Goal: Task Accomplishment & Management: Complete application form

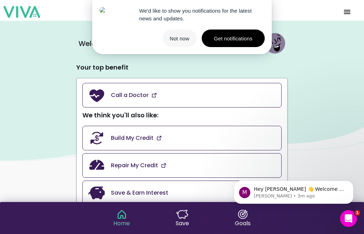
click at [177, 39] on button "Not now" at bounding box center [180, 39] width 34 height 18
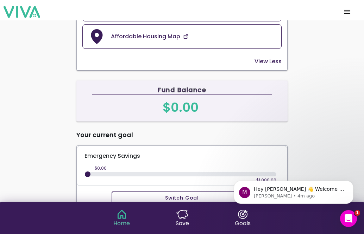
scroll to position [1, 0]
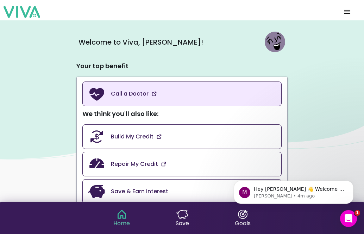
click at [0, 0] on slot "Call a Doctor" at bounding box center [0, 0] width 0 height 0
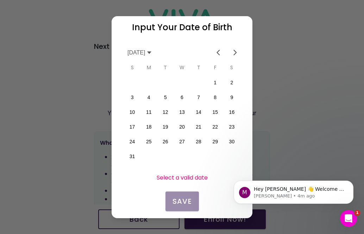
scroll to position [0, 123]
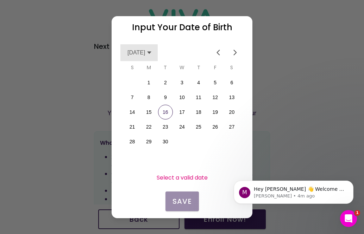
click at [152, 51] on icon at bounding box center [149, 53] width 6 height 6
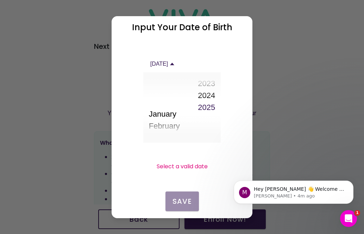
scroll to position [102, 0]
click at [175, 63] on icon at bounding box center [172, 64] width 6 height 6
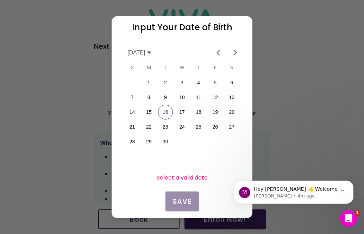
click at [218, 50] on span "Previous month" at bounding box center [218, 52] width 8 height 8
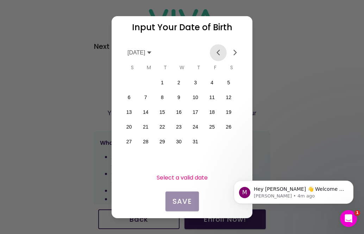
scroll to position [0, 0]
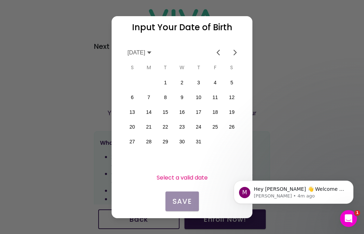
click at [218, 50] on span "Previous month" at bounding box center [218, 52] width 8 height 8
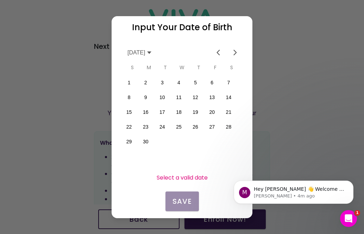
scroll to position [0, 123]
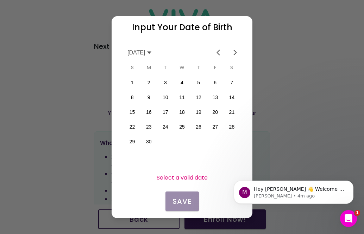
click at [181, 95] on button "11" at bounding box center [181, 97] width 15 height 15
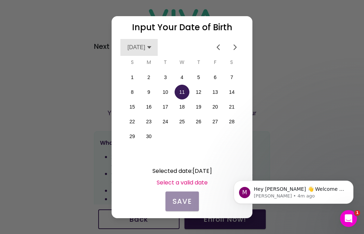
click at [151, 46] on icon at bounding box center [149, 47] width 4 height 2
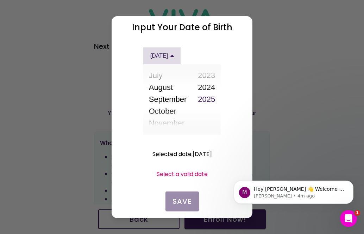
scroll to position [66, 0]
click at [174, 55] on icon at bounding box center [172, 56] width 4 height 2
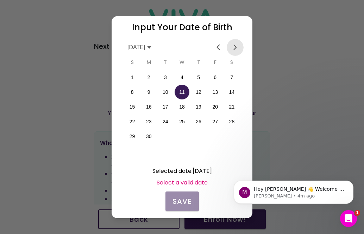
click at [234, 46] on span "Next month" at bounding box center [235, 47] width 8 height 8
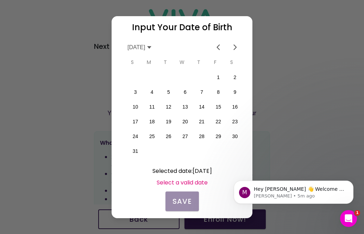
scroll to position [0, 123]
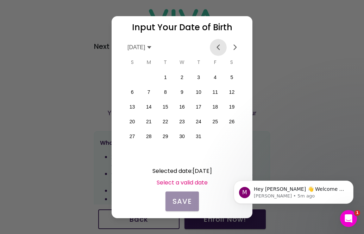
click at [216, 44] on span "Previous month" at bounding box center [218, 47] width 8 height 8
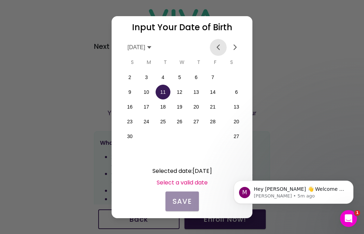
click at [216, 44] on span "Previous month" at bounding box center [218, 47] width 8 height 8
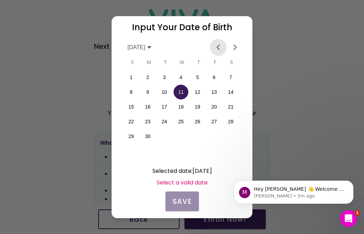
click at [216, 44] on span "Previous month" at bounding box center [218, 47] width 8 height 8
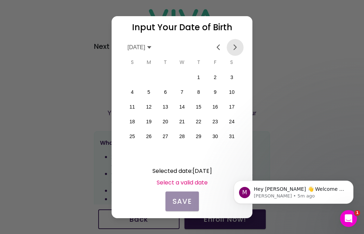
click at [233, 45] on span "Next month" at bounding box center [235, 47] width 8 height 8
click at [152, 48] on icon at bounding box center [149, 48] width 6 height 6
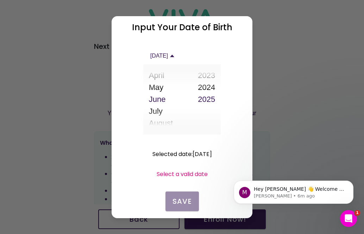
click at [175, 58] on icon at bounding box center [172, 56] width 6 height 6
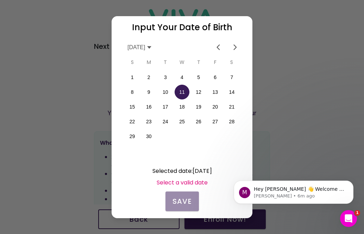
click at [152, 46] on icon at bounding box center [149, 48] width 6 height 6
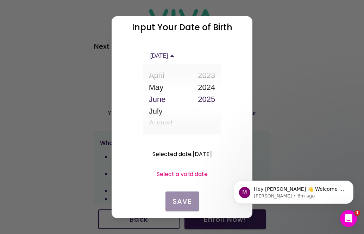
drag, startPoint x: 209, startPoint y: 84, endPoint x: 214, endPoint y: 78, distance: 7.5
click at [214, 78] on ion-picker-column-internal at bounding box center [206, 99] width 28 height 70
drag, startPoint x: 207, startPoint y: 95, endPoint x: 208, endPoint y: 110, distance: 14.8
click at [208, 110] on ion-picker-column-internal at bounding box center [206, 99] width 28 height 70
click at [206, 77] on button "2023" at bounding box center [206, 76] width 17 height 12
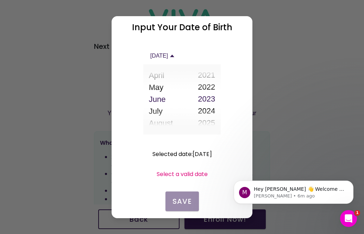
scroll to position [1179, 0]
click at [206, 75] on button "2021" at bounding box center [206, 76] width 17 height 12
click at [206, 75] on ion-picker-column-internal at bounding box center [206, 99] width 28 height 70
click at [206, 75] on button "2019" at bounding box center [206, 76] width 17 height 12
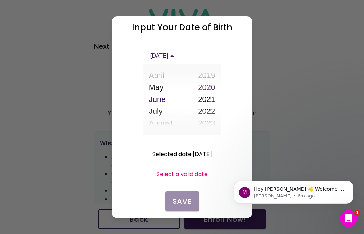
click at [206, 75] on ion-picker-column-internal at bounding box center [206, 99] width 28 height 70
click at [206, 75] on button "2017" at bounding box center [206, 76] width 17 height 12
click at [206, 75] on ion-picker-column-internal at bounding box center [206, 99] width 28 height 70
click at [206, 75] on button "2015" at bounding box center [206, 76] width 17 height 12
click at [206, 75] on ion-picker-column-internal at bounding box center [206, 99] width 28 height 70
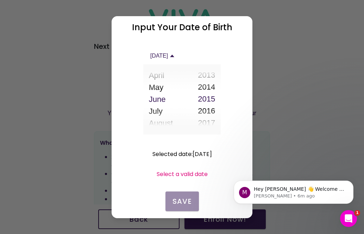
scroll to position [1083, 0]
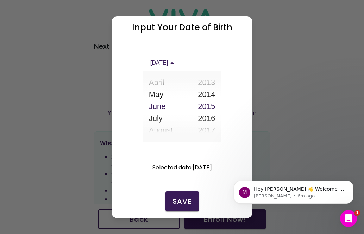
click at [206, 75] on ion-picker-column-internal at bounding box center [206, 106] width 28 height 70
click at [212, 84] on button "2013" at bounding box center [206, 82] width 17 height 12
click at [212, 84] on ion-picker-column-internal at bounding box center [206, 106] width 28 height 70
click at [212, 84] on button "2011" at bounding box center [206, 82] width 17 height 12
click at [212, 84] on ion-picker-column-internal at bounding box center [206, 106] width 28 height 70
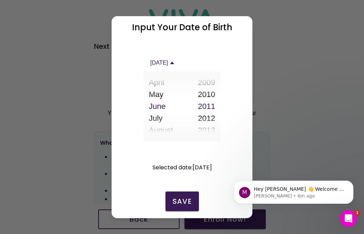
click at [212, 84] on button "2009" at bounding box center [206, 82] width 17 height 12
click at [212, 84] on ion-picker-column-internal at bounding box center [206, 106] width 28 height 70
click at [212, 84] on button "2007" at bounding box center [206, 82] width 17 height 12
click at [212, 84] on ion-picker-column-internal at bounding box center [206, 106] width 28 height 70
click at [212, 84] on button "2005" at bounding box center [206, 82] width 17 height 12
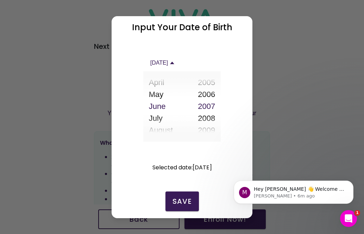
click at [212, 84] on ion-picker-column-internal at bounding box center [206, 106] width 28 height 70
click at [212, 84] on button "2003" at bounding box center [206, 82] width 17 height 12
click at [212, 84] on ion-picker-column-internal at bounding box center [206, 106] width 28 height 70
click at [212, 84] on button "2001" at bounding box center [206, 82] width 17 height 12
click at [212, 84] on ion-picker-column-internal at bounding box center [206, 106] width 28 height 70
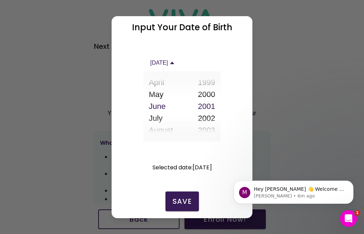
click at [212, 84] on button "1999" at bounding box center [206, 82] width 17 height 12
click at [212, 84] on ion-picker-column-internal at bounding box center [206, 106] width 28 height 70
click at [212, 84] on button "1997" at bounding box center [206, 82] width 17 height 12
click at [212, 84] on ion-picker-column-internal at bounding box center [206, 106] width 28 height 70
click at [212, 84] on button "1995" at bounding box center [206, 82] width 17 height 12
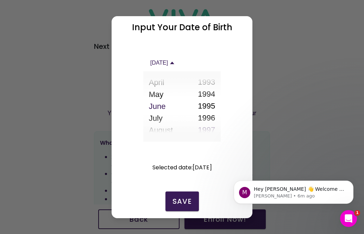
click at [212, 84] on ion-picker-column-internal at bounding box center [206, 106] width 28 height 70
click at [212, 84] on button "1993" at bounding box center [206, 82] width 17 height 12
click at [212, 84] on ion-picker-column-internal at bounding box center [206, 106] width 28 height 70
click at [212, 84] on button "1991" at bounding box center [206, 82] width 17 height 12
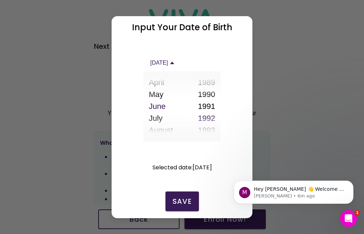
click at [212, 84] on ion-picker-column-internal at bounding box center [206, 106] width 28 height 70
click at [206, 93] on button "1990" at bounding box center [206, 94] width 17 height 12
click at [210, 105] on button "1990" at bounding box center [206, 106] width 17 height 12
click at [0, 0] on slot "Save" at bounding box center [0, 0] width 0 height 0
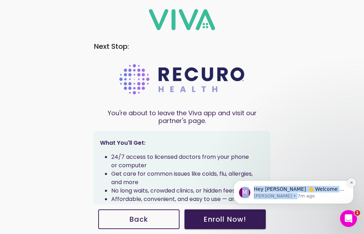
drag, startPoint x: 262, startPoint y: 139, endPoint x: 350, endPoint y: 182, distance: 97.7
click at [350, 182] on html "M Hey [PERSON_NAME] 👋 Welcome to Viva 🙌 Take a look around! If you have any que…" at bounding box center [293, 175] width 141 height 79
click at [350, 182] on icon "Dismiss notification" at bounding box center [351, 183] width 2 height 2
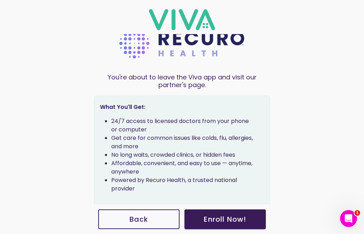
scroll to position [38, 0]
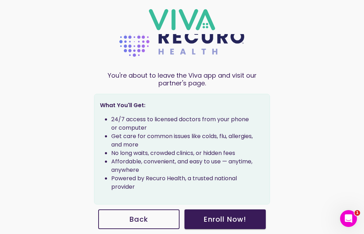
click at [0, 0] on slot "Enroll Now !" at bounding box center [0, 0] width 0 height 0
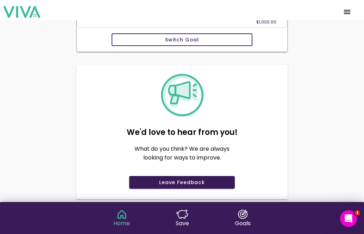
scroll to position [425, 0]
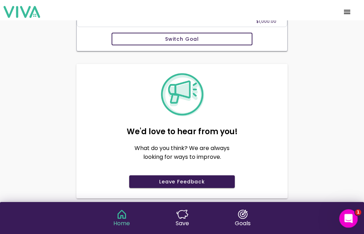
click at [344, 214] on icon "Open Intercom Messenger" at bounding box center [348, 218] width 12 height 12
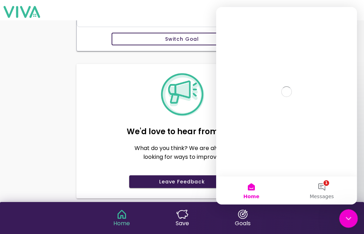
scroll to position [0, 0]
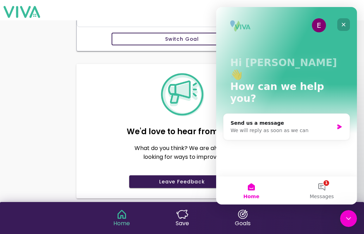
click at [345, 22] on icon "Close" at bounding box center [344, 25] width 6 height 6
